Goal: Transaction & Acquisition: Download file/media

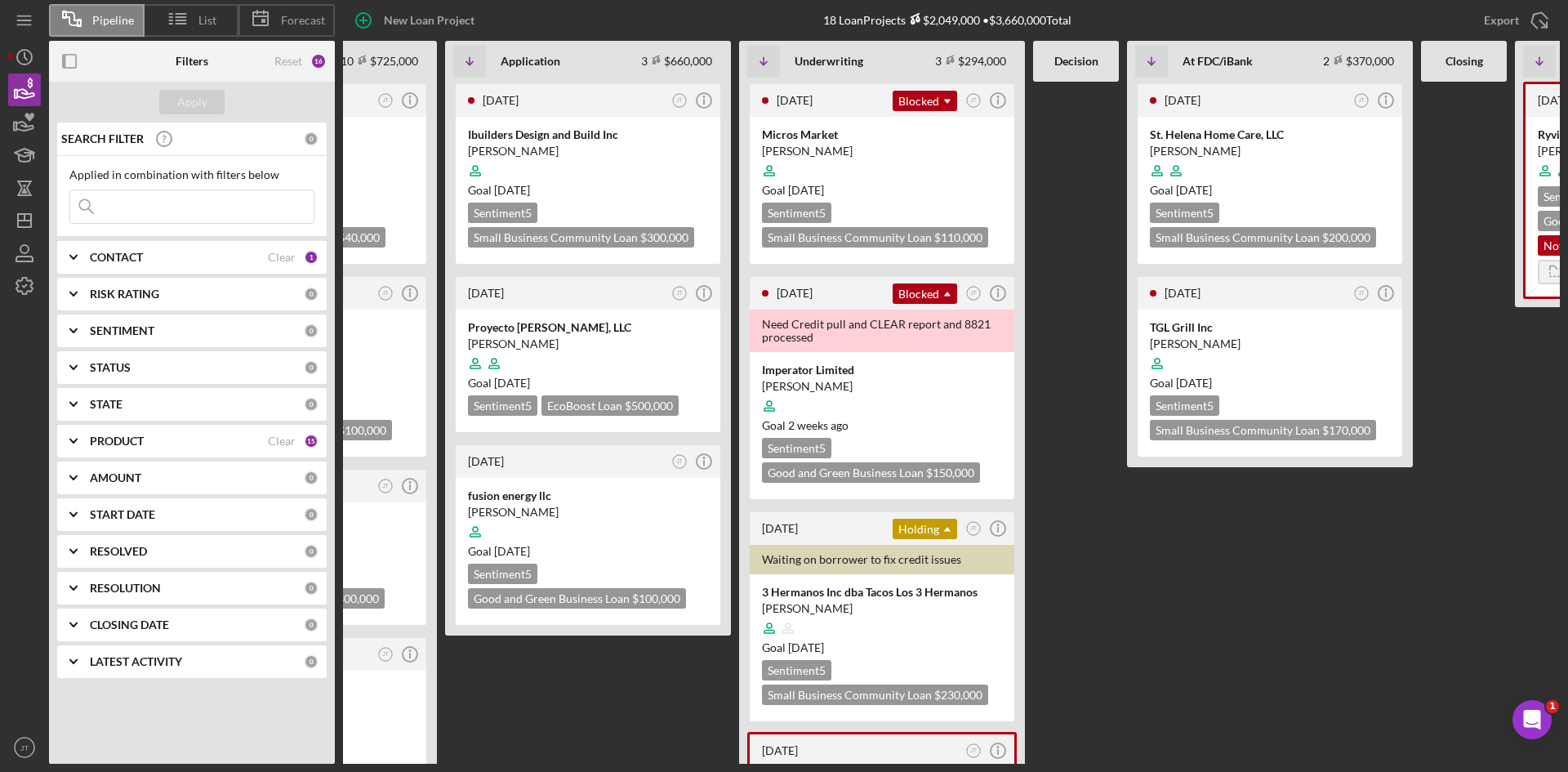
scroll to position [0, 197]
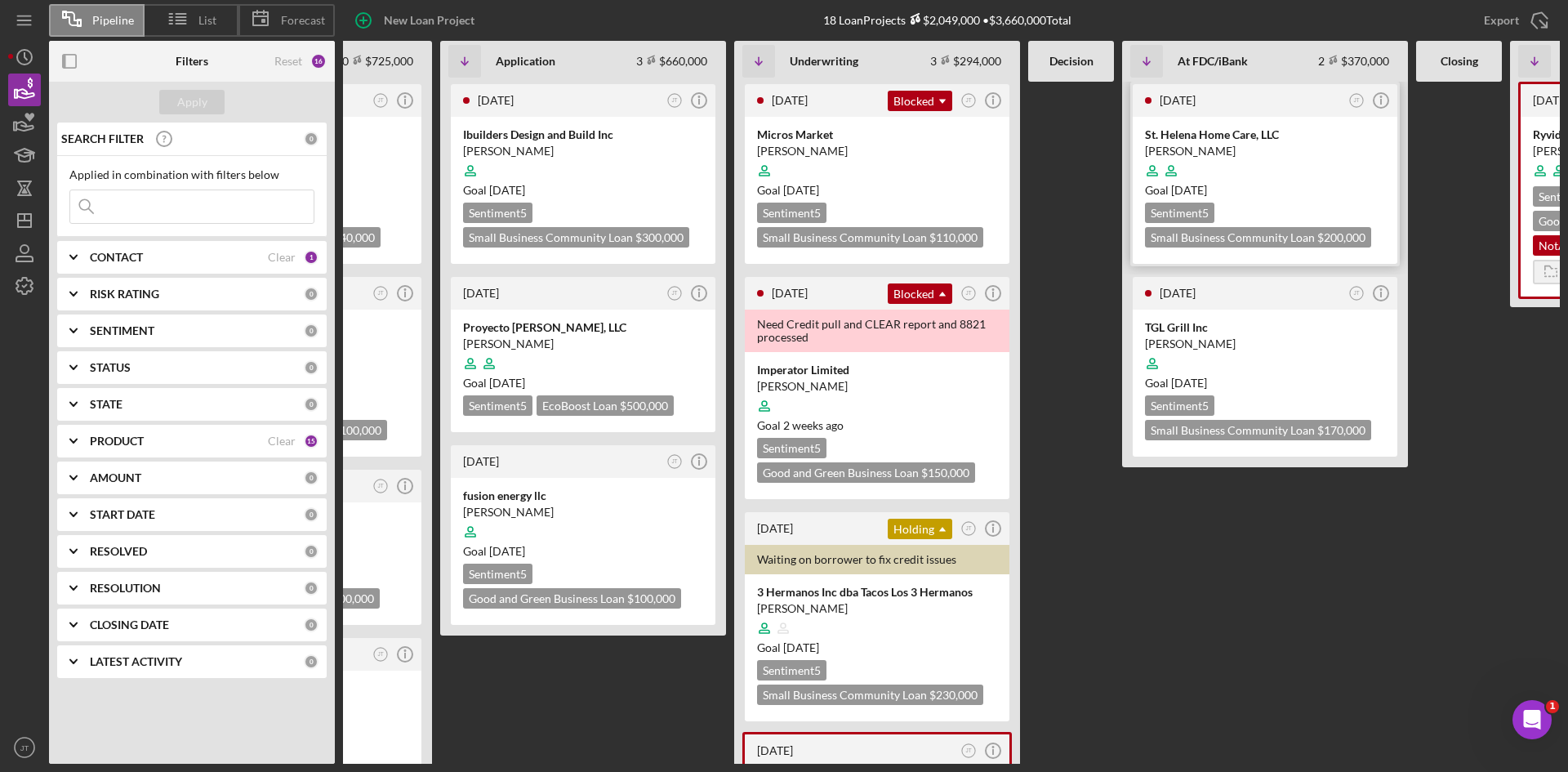
click at [1273, 179] on div at bounding box center [1265, 171] width 240 height 31
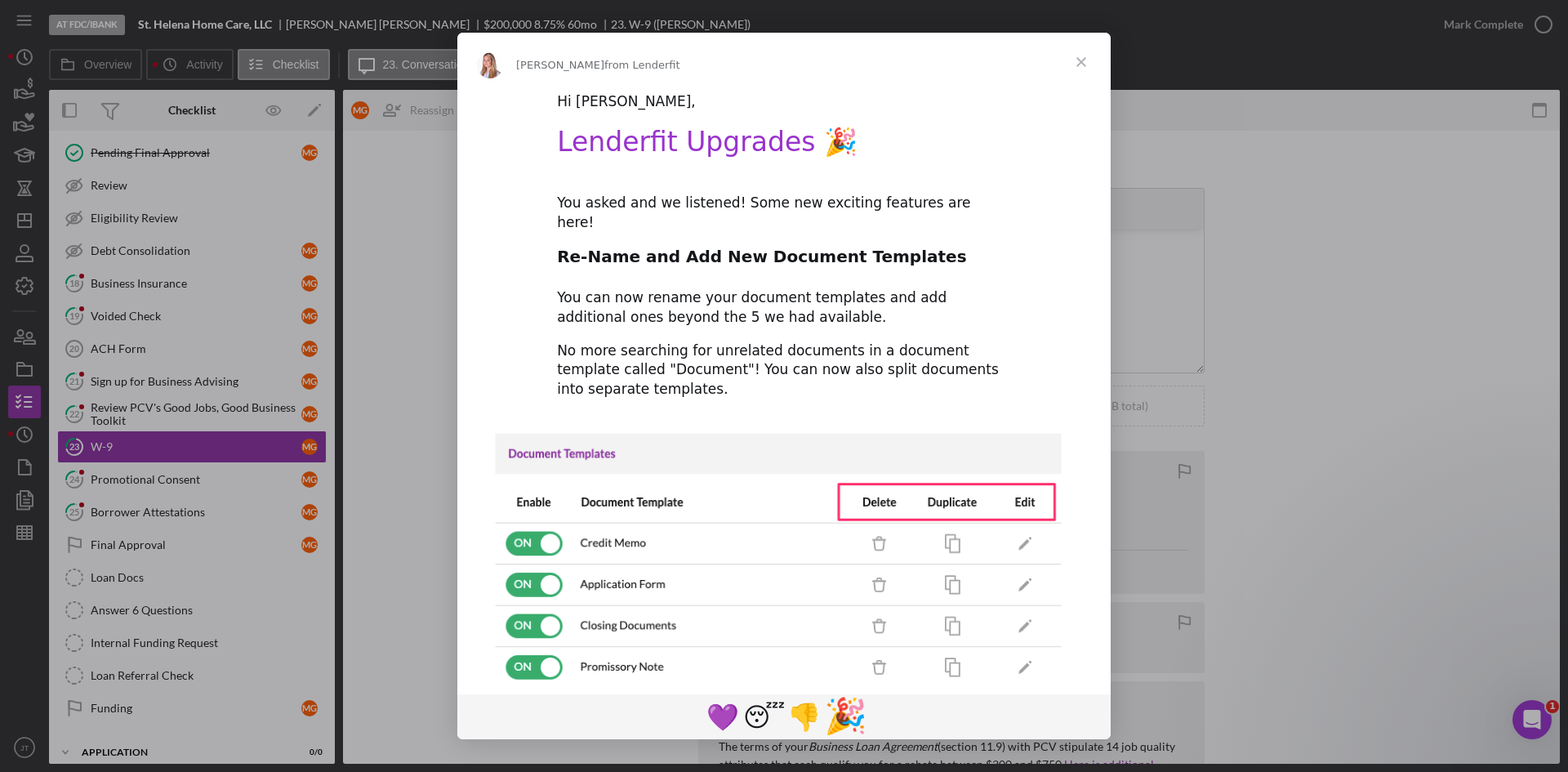
click at [842, 718] on span "🎉" at bounding box center [846, 716] width 43 height 40
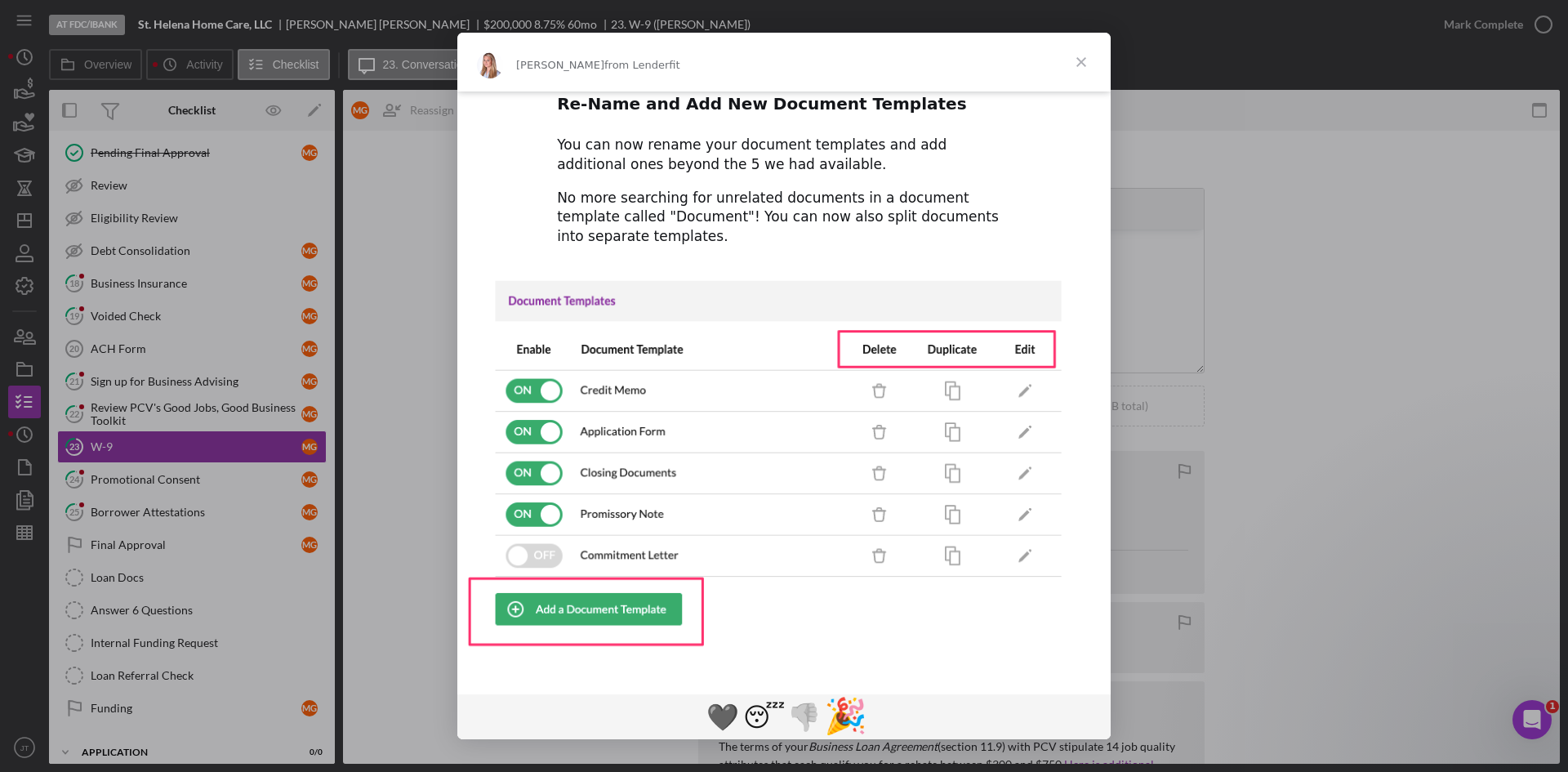
scroll to position [154, 0]
click at [1079, 65] on span "Close" at bounding box center [1081, 62] width 59 height 59
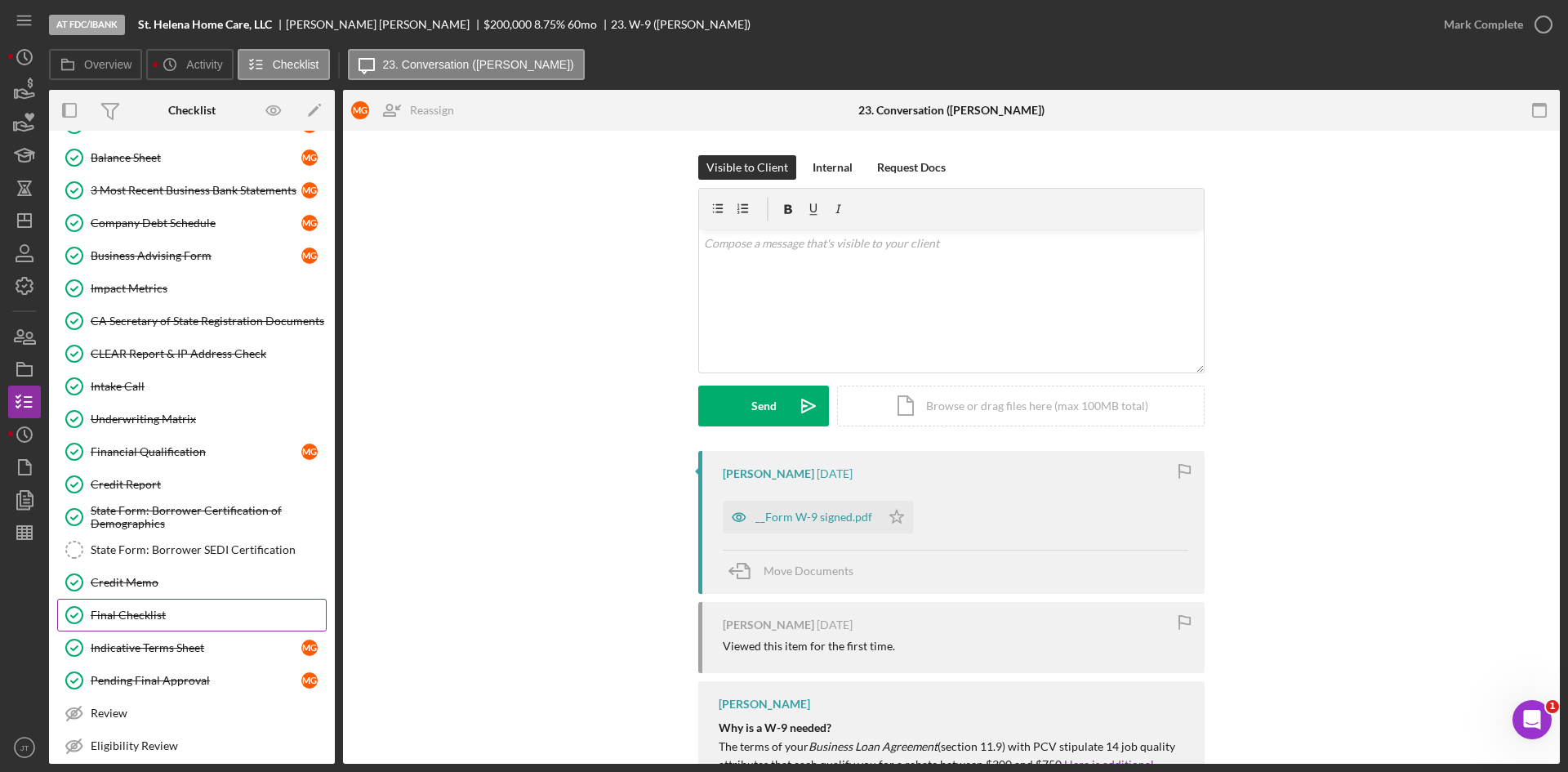
scroll to position [687, 0]
click at [148, 417] on div "Underwriting Matrix" at bounding box center [208, 420] width 235 height 13
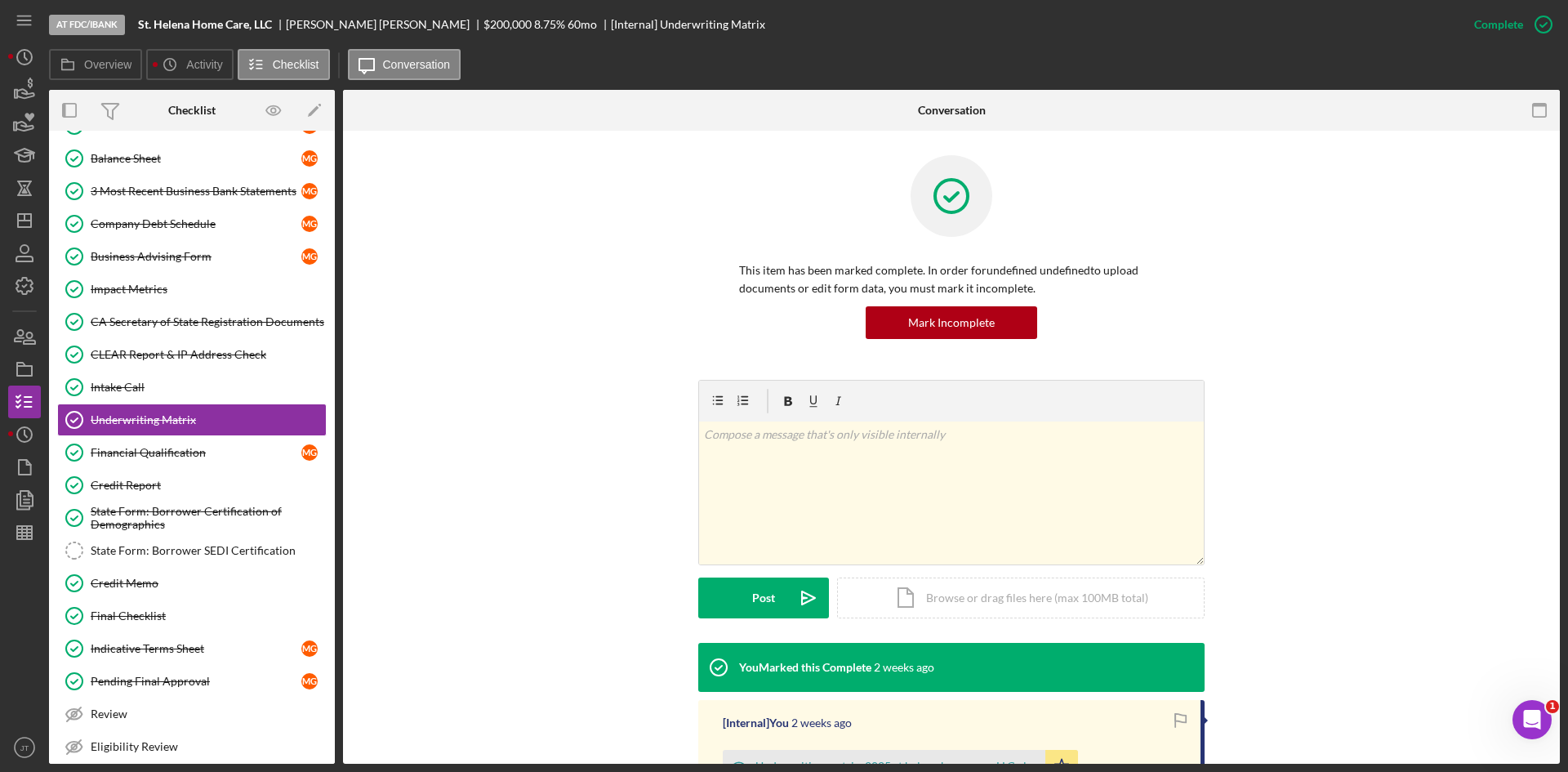
scroll to position [204, 0]
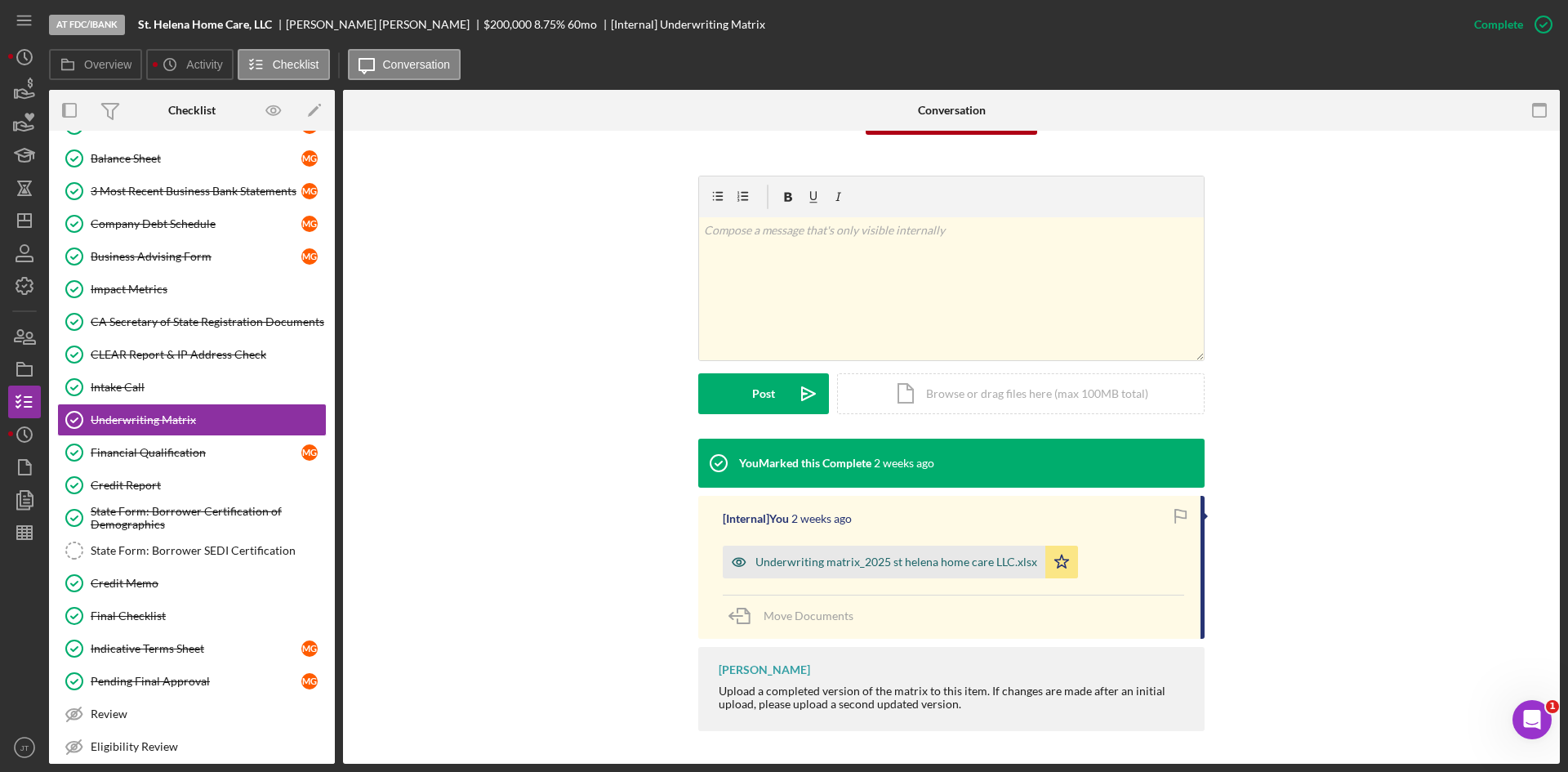
click at [884, 562] on div "Underwriting matrix_2025 st helena home care LLC.xlsx" at bounding box center [896, 562] width 281 height 13
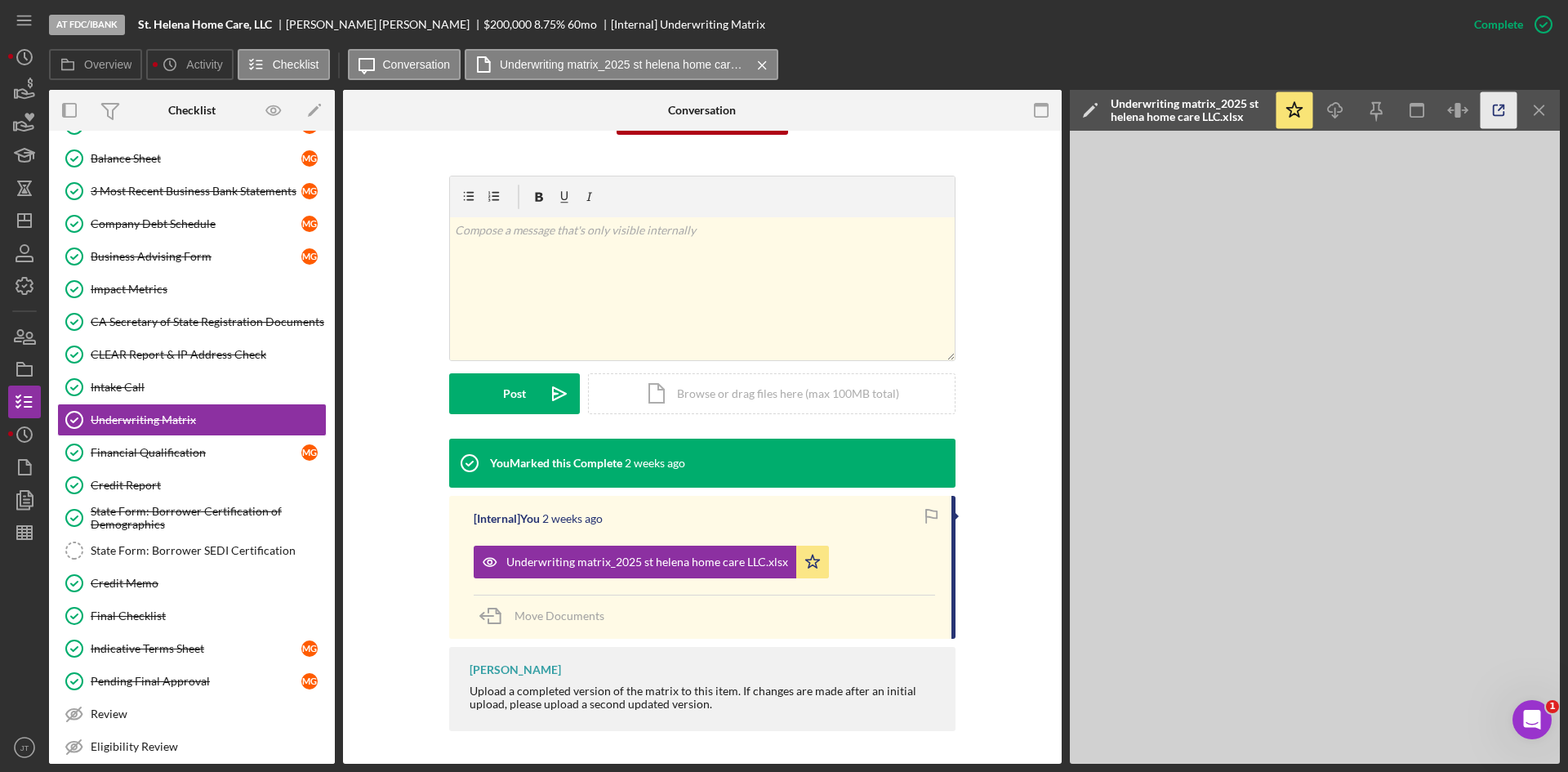
click at [1500, 114] on icon "button" at bounding box center [1499, 111] width 37 height 37
click at [33, 99] on icon "button" at bounding box center [24, 89] width 40 height 40
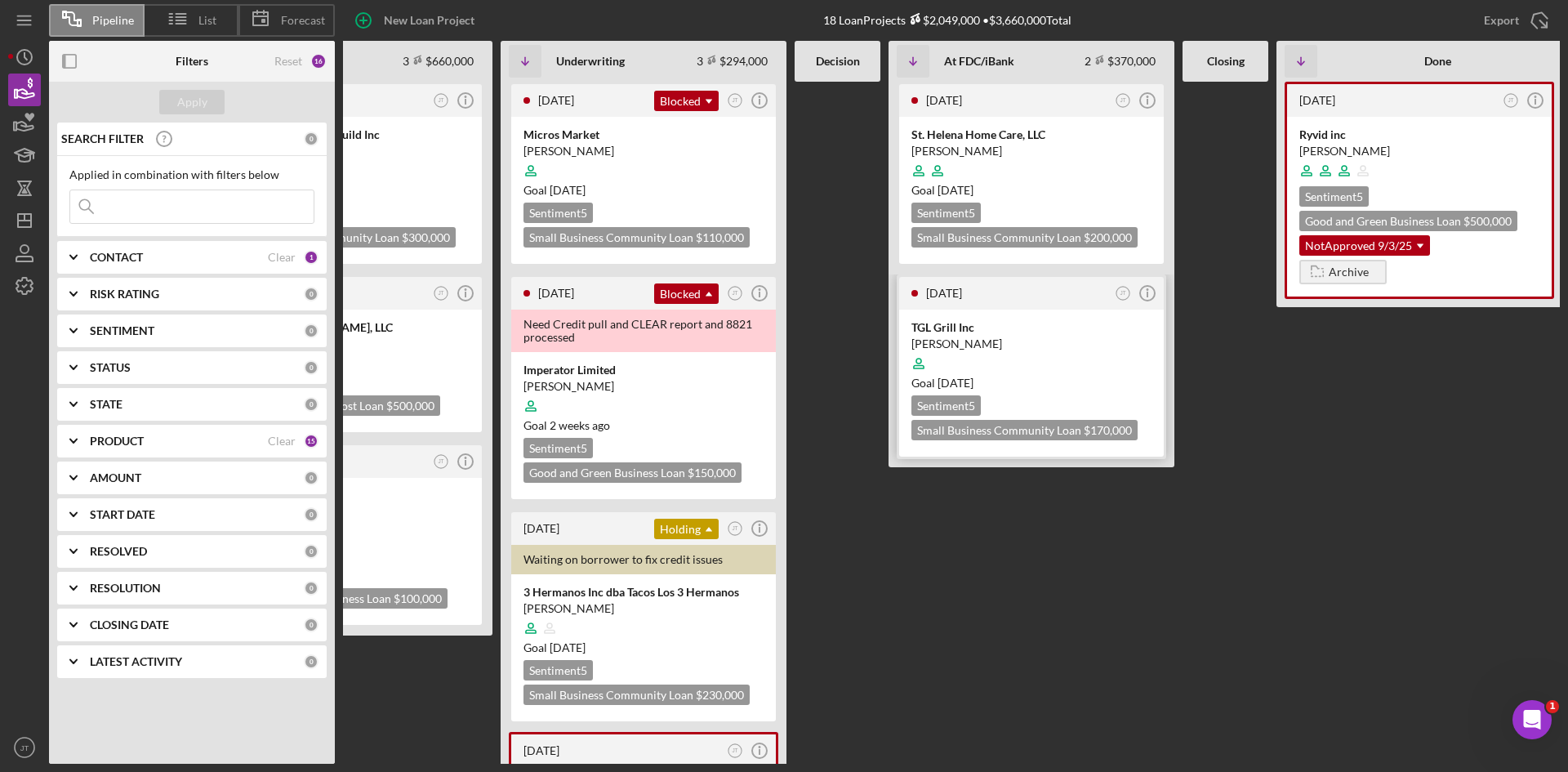
scroll to position [0, 441]
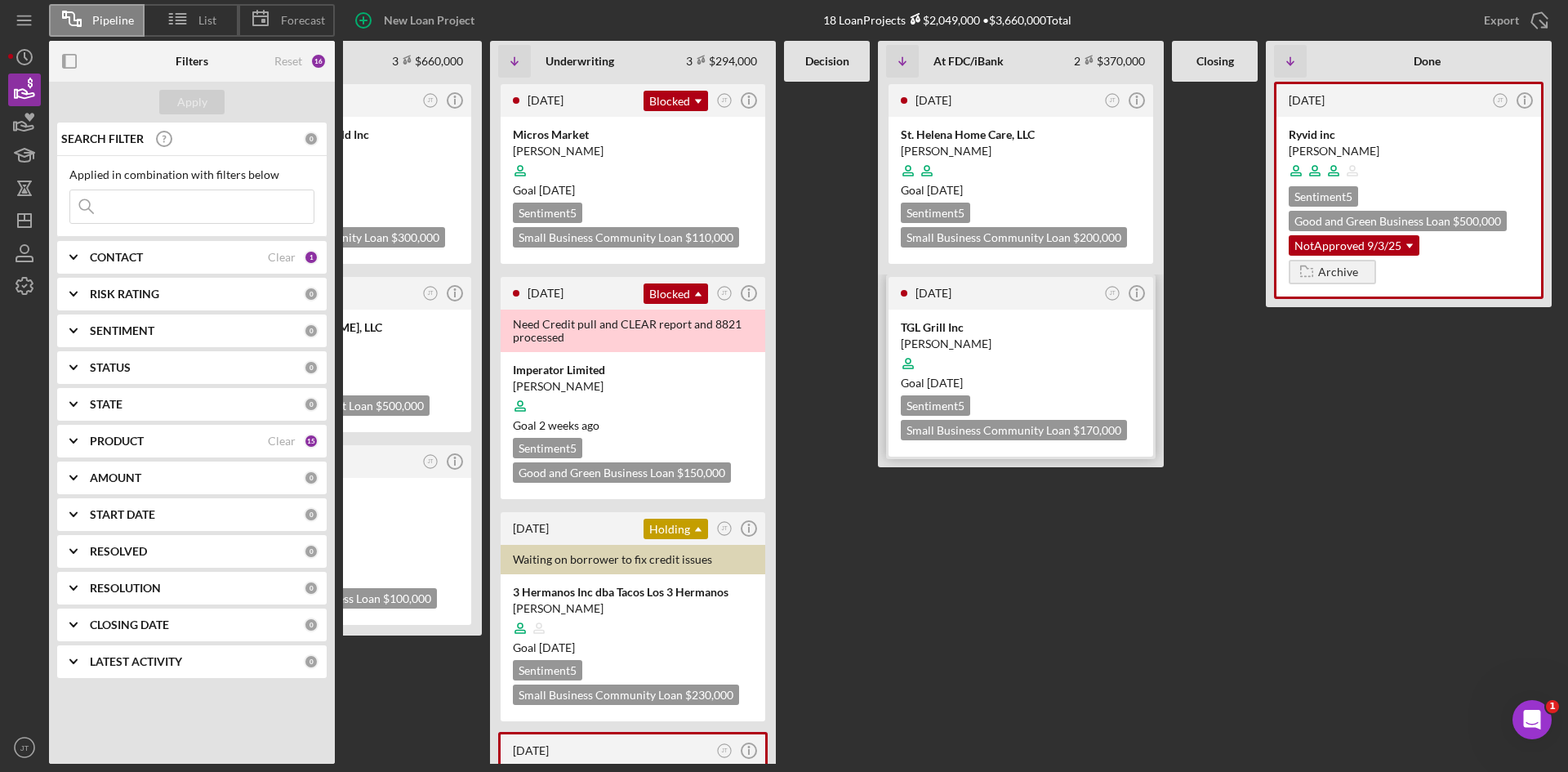
click at [1073, 360] on div at bounding box center [1021, 364] width 240 height 31
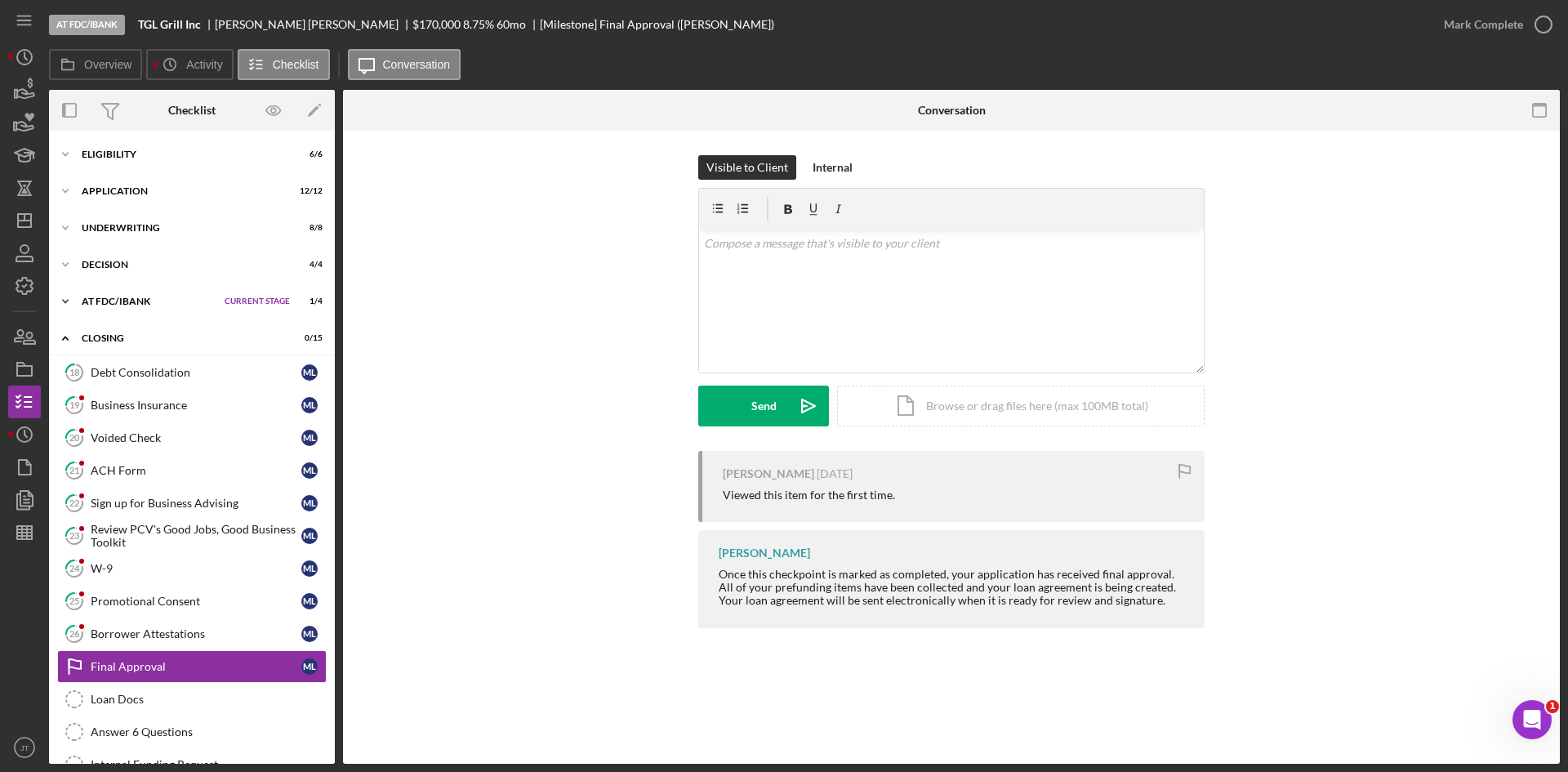
click at [139, 293] on div "Icon/Expander At FDC/iBank Current Stage 1 / 4 Set Stage" at bounding box center [191, 301] width 286 height 33
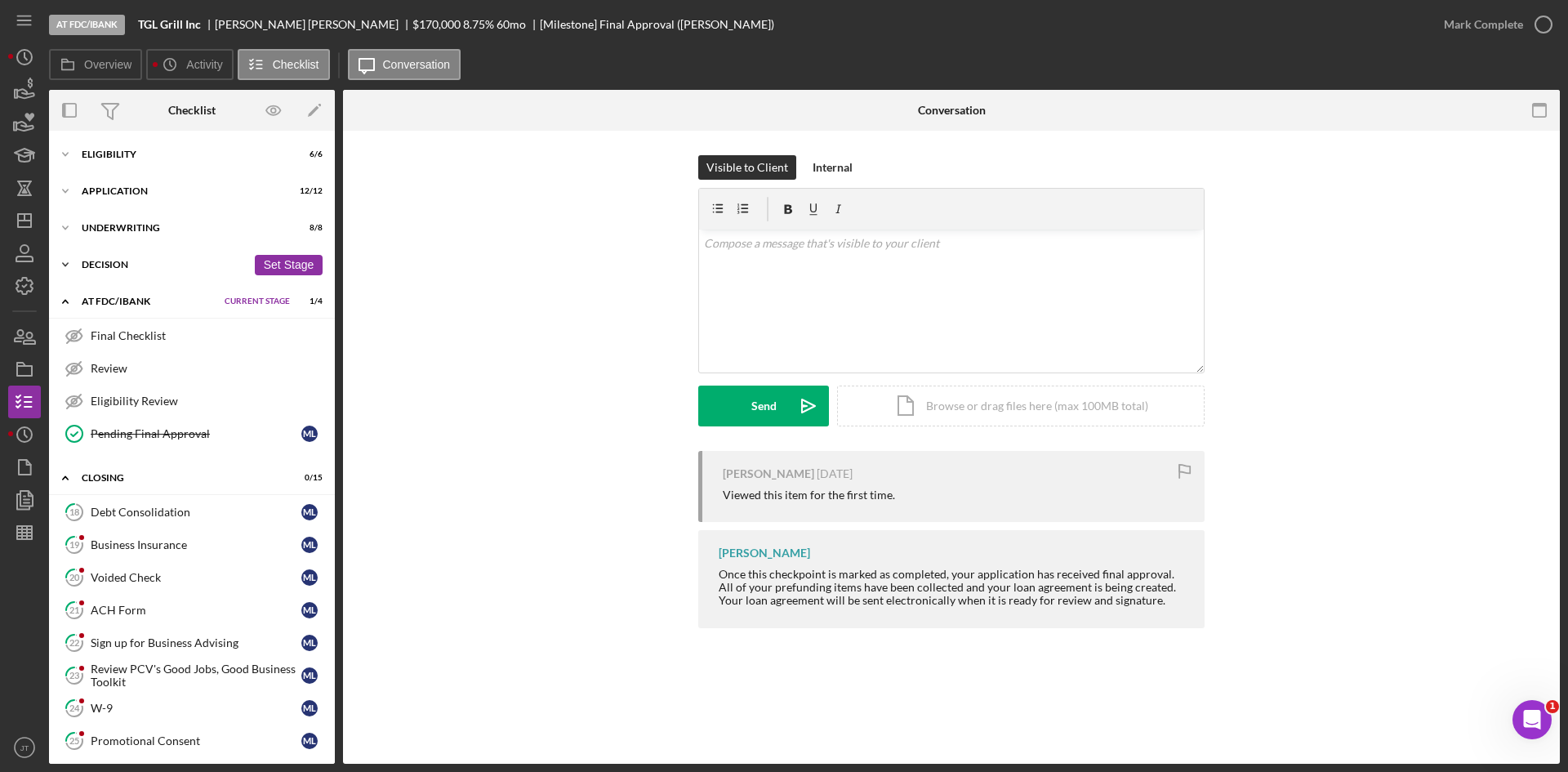
click at [154, 264] on div "Decision" at bounding box center [164, 265] width 165 height 10
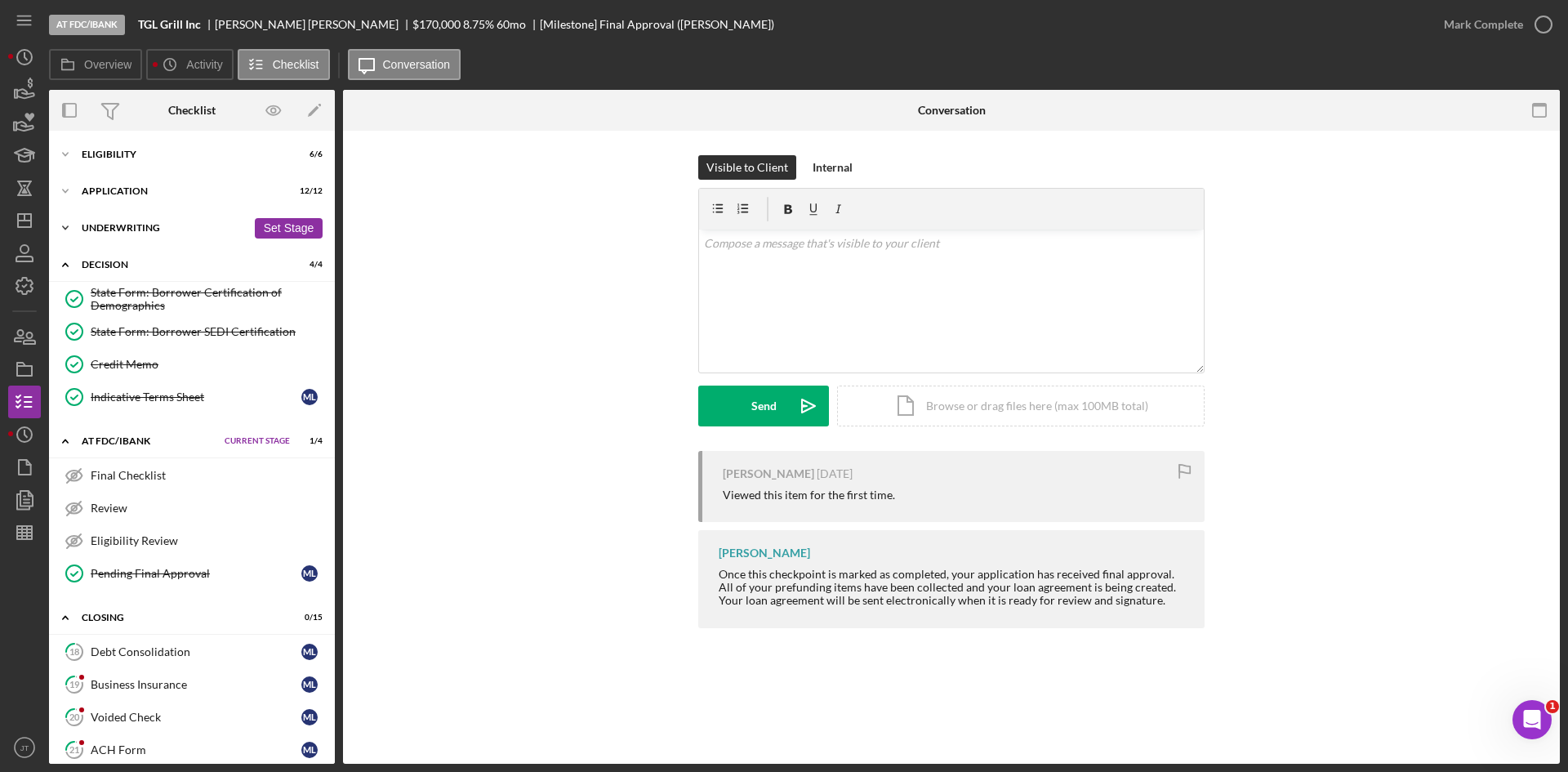
click at [146, 227] on div "Underwriting" at bounding box center [164, 228] width 165 height 10
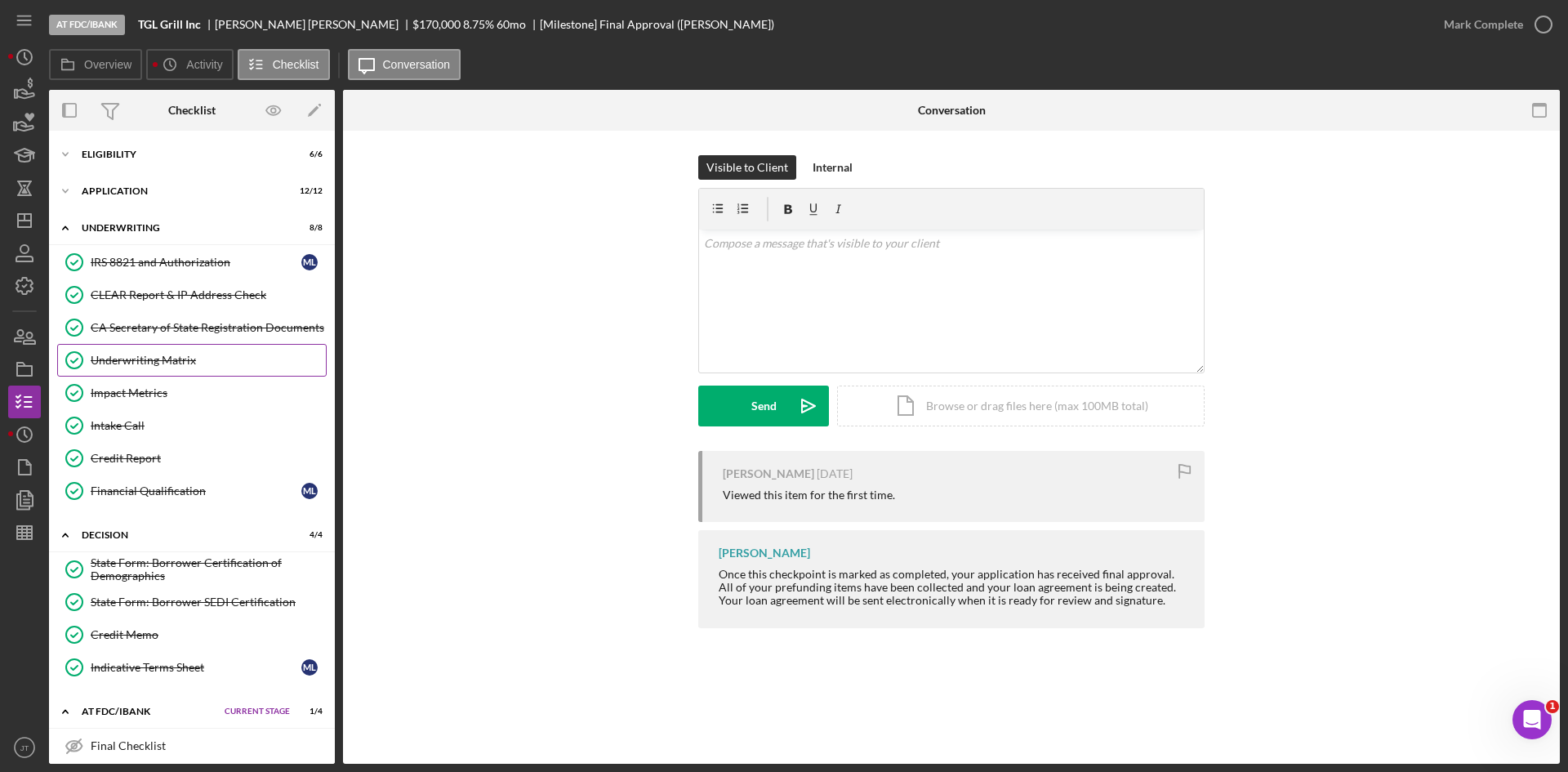
click at [146, 358] on div "Underwriting Matrix" at bounding box center [208, 361] width 235 height 13
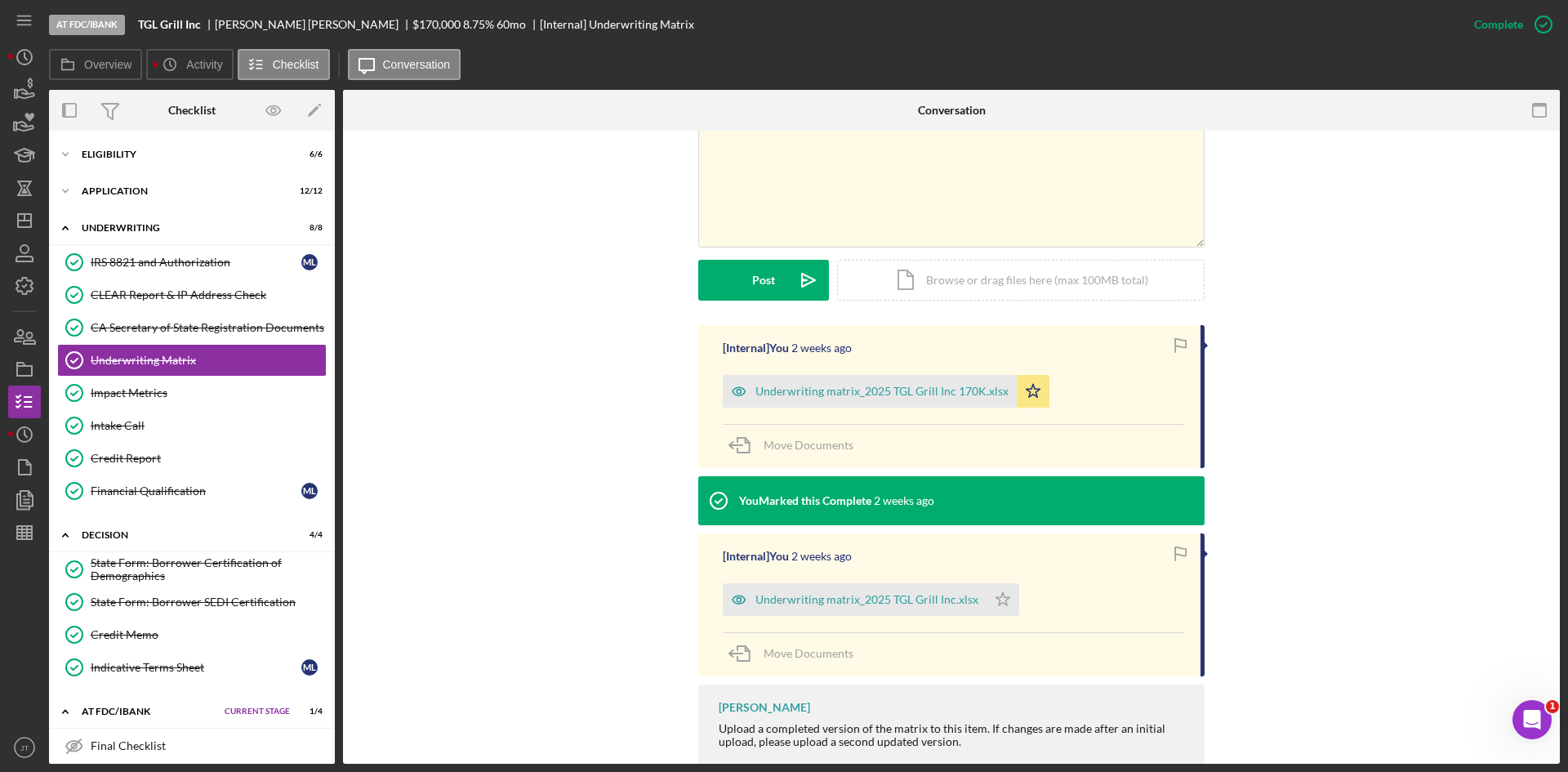
scroll to position [334, 0]
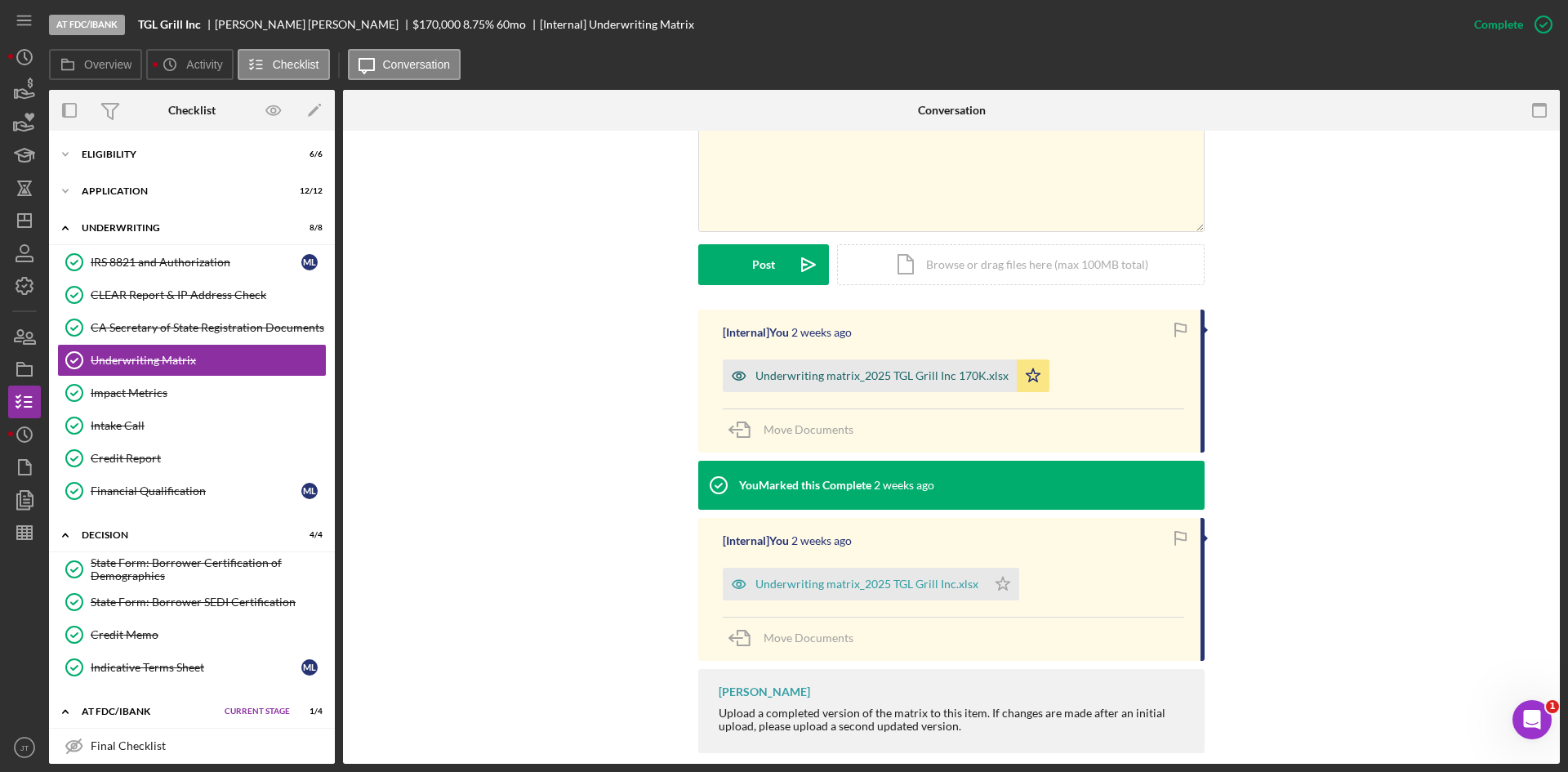
click at [899, 372] on div "Underwriting matrix_2025 TGL Grill Inc 170K.xlsx" at bounding box center [882, 376] width 253 height 13
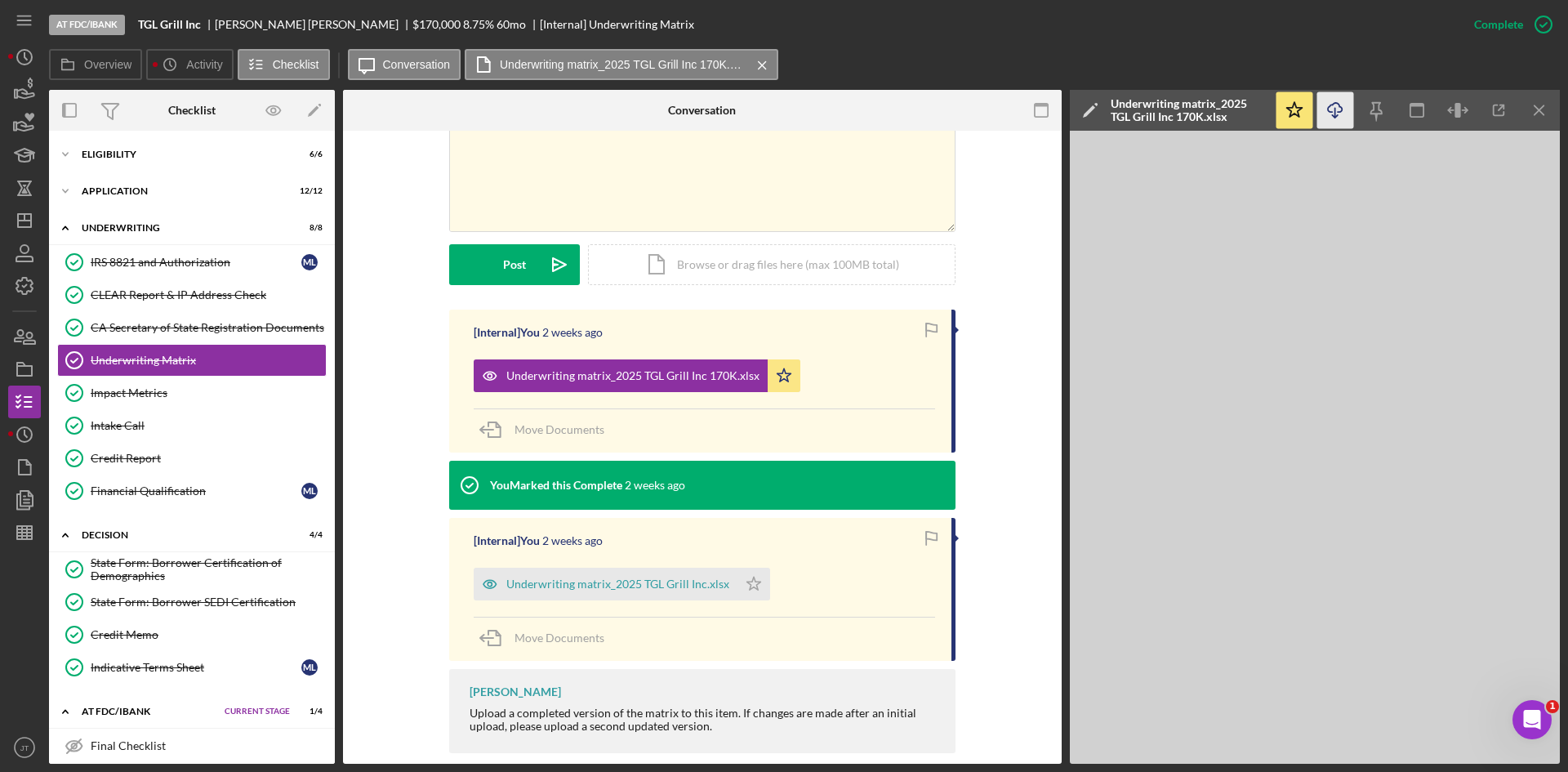
click at [1337, 126] on icon "Icon/Download" at bounding box center [1336, 111] width 37 height 37
click at [330, 9] on div "At FDC/iBank TGL Grill Inc [PERSON_NAME] $170,000 $170,000 8.75 % 60 mo [Intern…" at bounding box center [753, 24] width 1409 height 49
click at [930, 36] on div "At FDC/iBank TGL Grill Inc [PERSON_NAME] $170,000 $170,000 8.75 % 60 mo [Intern…" at bounding box center [753, 24] width 1409 height 49
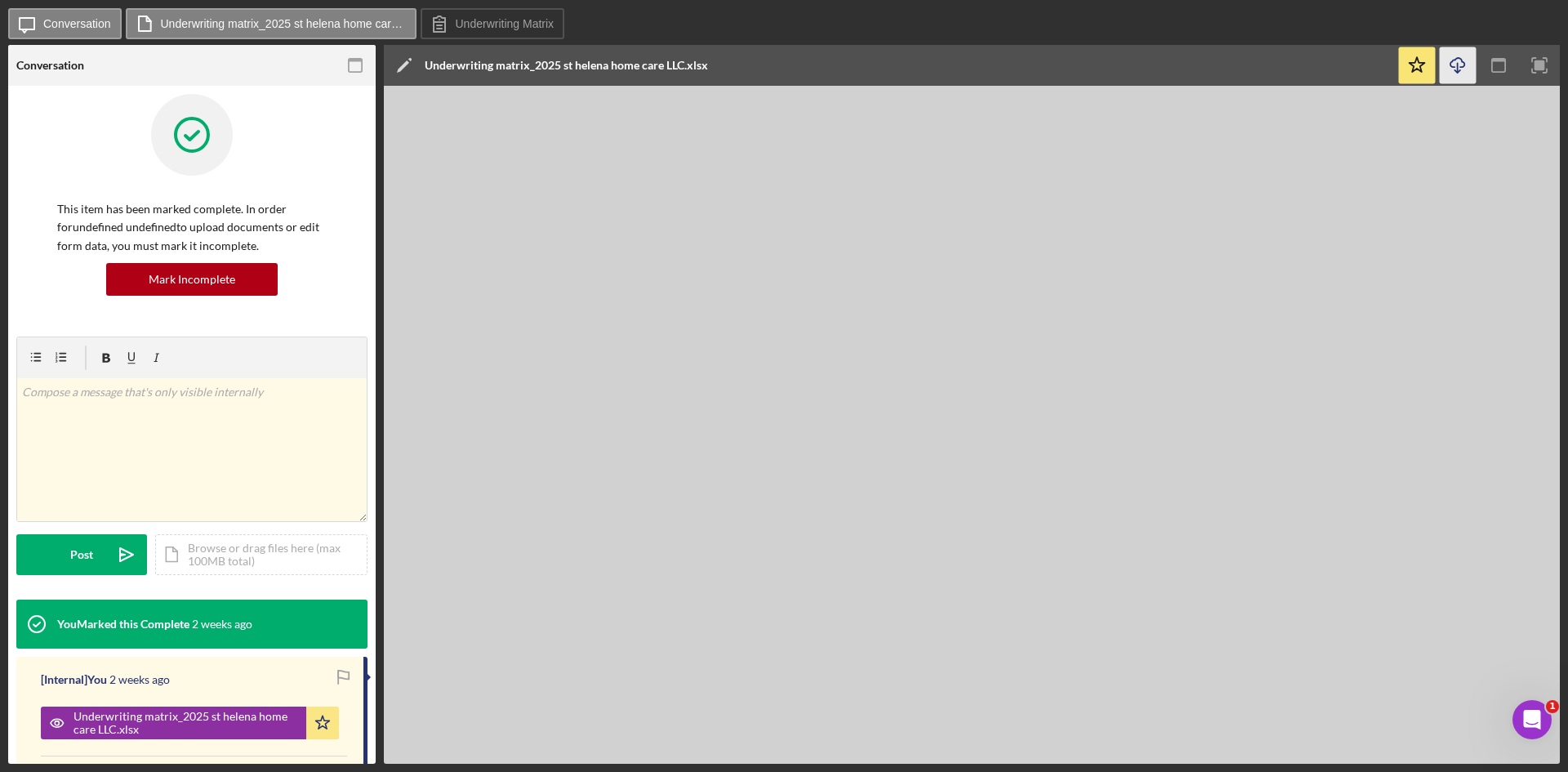
click at [1462, 67] on icon "button" at bounding box center [1457, 62] width 14 height 9
